Goal: Task Accomplishment & Management: Use online tool/utility

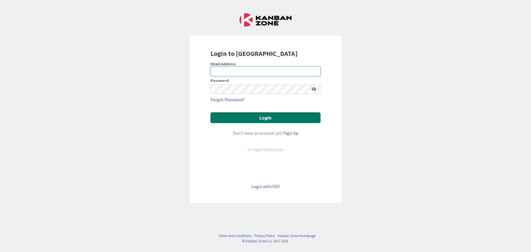
type input "[EMAIL_ADDRESS][DOMAIN_NAME]"
click at [266, 118] on button "Login" at bounding box center [265, 117] width 110 height 11
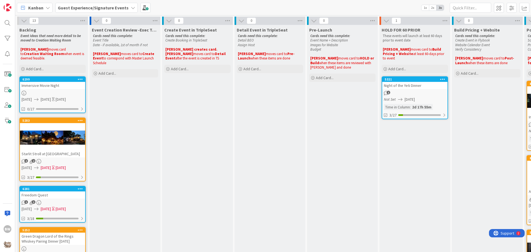
click at [132, 8] on icon at bounding box center [133, 8] width 4 height 4
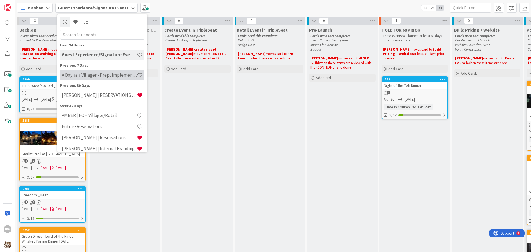
click at [87, 79] on div "A Day as a Villager - Prep, Implement and Execute" at bounding box center [102, 75] width 84 height 11
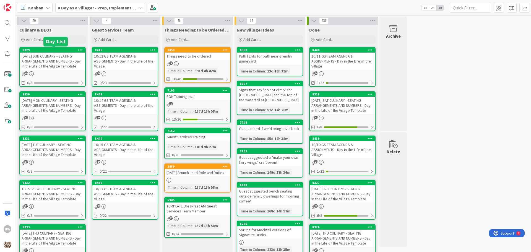
click at [47, 50] on div "8329" at bounding box center [53, 50] width 63 height 4
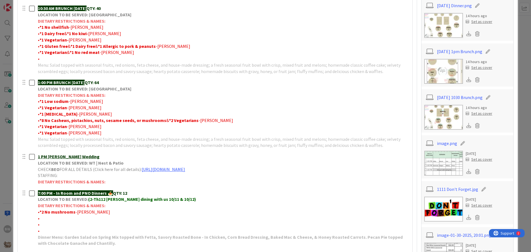
scroll to position [166, 0]
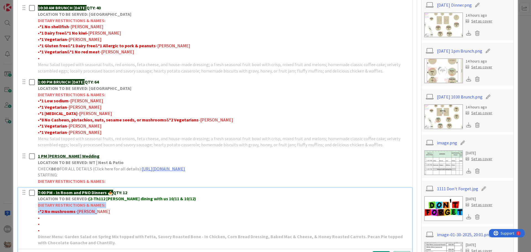
drag, startPoint x: 81, startPoint y: 211, endPoint x: 31, endPoint y: 204, distance: 50.2
click at [31, 204] on div "7:00 PM - In Room and PNO Dinners 🍝 QTY: 12 LOCATION TO BE SERVED: (2-Th112 [PE…" at bounding box center [215, 218] width 390 height 60
copy div "DIETARY RESTRICTIONS & NAMES: • *2 No mushrooms -[PERSON_NAME]"
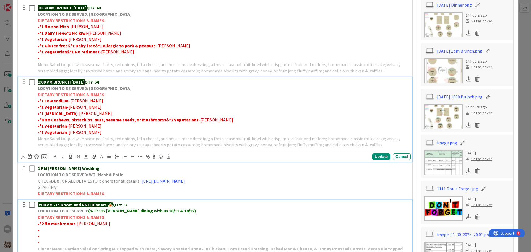
scroll to position [178, 0]
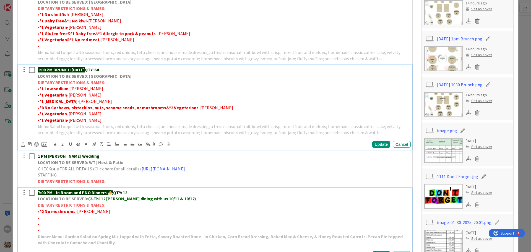
drag, startPoint x: 103, startPoint y: 94, endPoint x: 98, endPoint y: 95, distance: 4.7
click at [98, 95] on div "1:00 PM BRUNCH [DATE] QTY: 64 LOCATION TO BE SERVED: Willows Landing DIETARY RE…" at bounding box center [223, 101] width 375 height 72
drag, startPoint x: 38, startPoint y: 82, endPoint x: 103, endPoint y: 83, distance: 65.3
click at [103, 83] on strong "DIETARY RESTRICTIONS & NAMES:" at bounding box center [71, 83] width 67 height 6
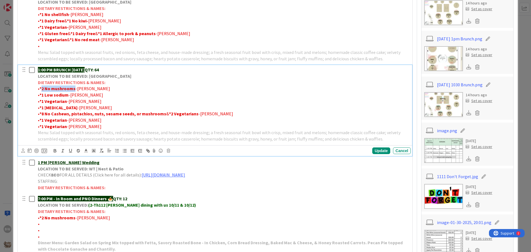
drag, startPoint x: 74, startPoint y: 88, endPoint x: 41, endPoint y: 88, distance: 33.2
click at [41, 88] on p "• *2 No mushrooms -[PERSON_NAME]" at bounding box center [223, 88] width 371 height 6
drag, startPoint x: 86, startPoint y: 87, endPoint x: 67, endPoint y: 88, distance: 18.5
click at [67, 88] on span "-[PERSON_NAME]" at bounding box center [84, 89] width 35 height 6
click at [374, 149] on div "Update" at bounding box center [381, 150] width 18 height 7
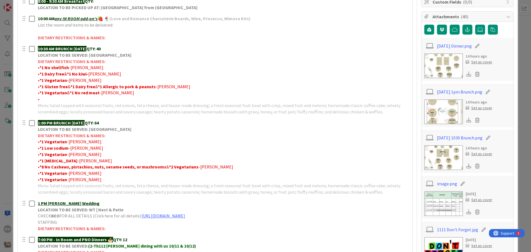
scroll to position [123, 0]
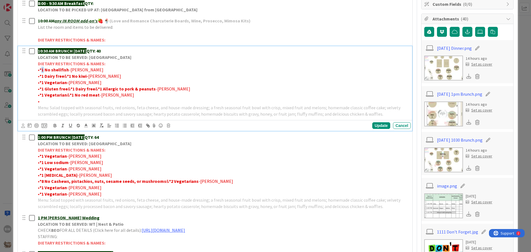
click at [42, 70] on strong "*1 No shellfish" at bounding box center [54, 70] width 29 height 6
click at [376, 124] on div "Update" at bounding box center [381, 125] width 18 height 7
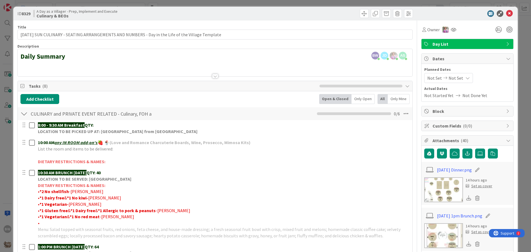
scroll to position [0, 0]
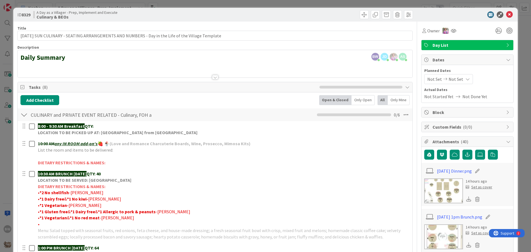
click at [212, 77] on div at bounding box center [215, 77] width 6 height 4
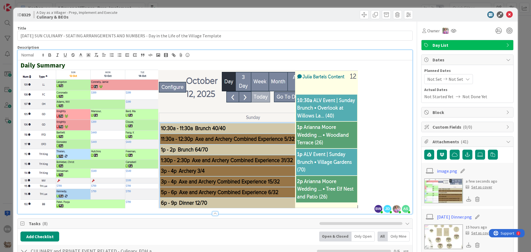
click at [325, 19] on div "ID 8329 A Day as a Villager - Prep, Implement and Execute Culinary & BEOs" at bounding box center [265, 15] width 504 height 14
click at [258, 225] on span "Tasks ( 8 )" at bounding box center [173, 223] width 288 height 7
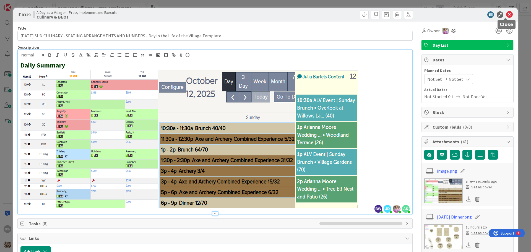
click at [506, 15] on icon at bounding box center [509, 14] width 7 height 7
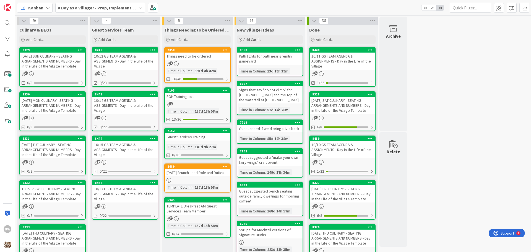
click at [129, 53] on div "10/12 GS TEAM AGENDA & ASSIGNMENTS - Day in the Life of the Village" at bounding box center [124, 61] width 65 height 17
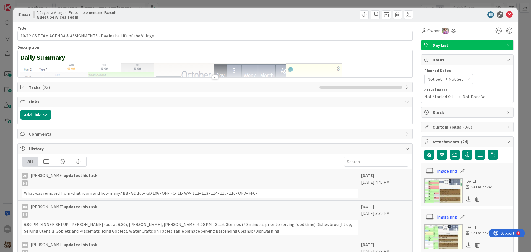
click at [212, 78] on div at bounding box center [215, 77] width 6 height 4
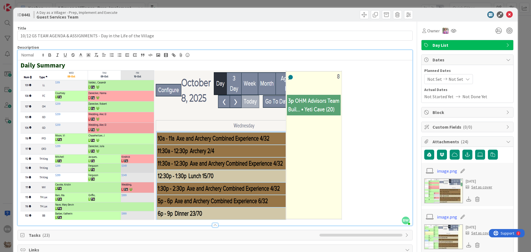
click at [345, 104] on p at bounding box center [214, 144] width 389 height 150
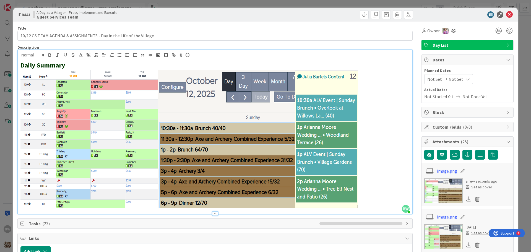
click at [217, 225] on span "Tasks ( 23 )" at bounding box center [173, 223] width 288 height 7
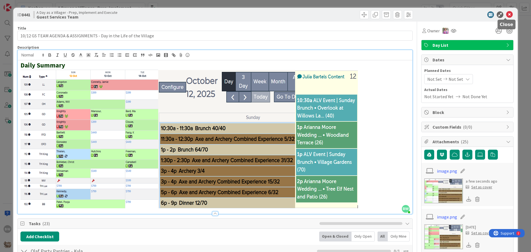
click at [506, 14] on icon at bounding box center [509, 14] width 7 height 7
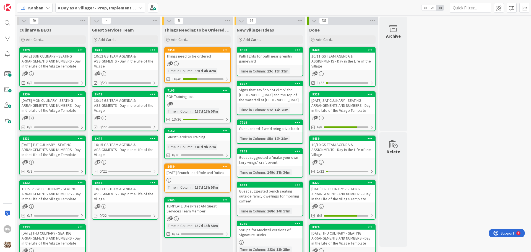
click at [126, 52] on div "8441" at bounding box center [124, 50] width 65 height 5
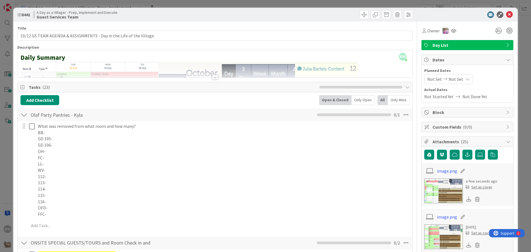
click at [214, 77] on div at bounding box center [215, 77] width 6 height 4
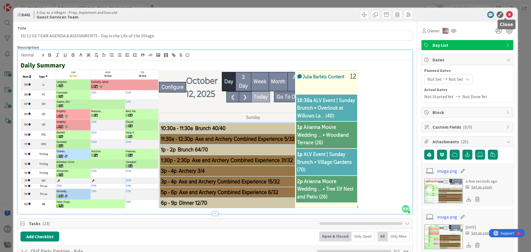
click at [506, 13] on icon at bounding box center [509, 14] width 7 height 7
